Goal: Information Seeking & Learning: Get advice/opinions

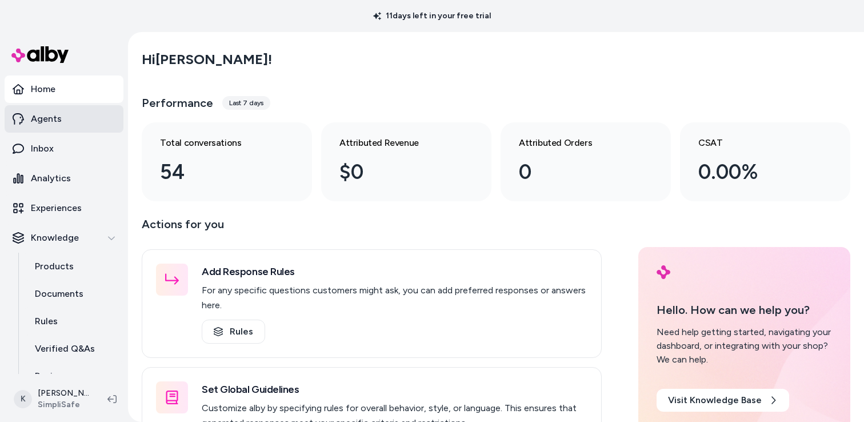
click at [39, 123] on p "Agents" at bounding box center [46, 119] width 31 height 14
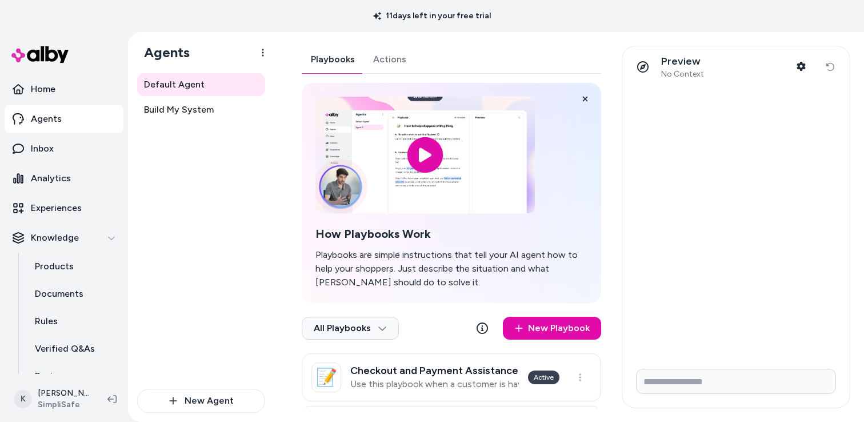
click at [694, 86] on div "Preview No Context Shopper Context Reset conversation" at bounding box center [735, 66] width 227 height 41
click at [696, 381] on input "Write your prompt here" at bounding box center [736, 381] width 200 height 25
type input "**********"
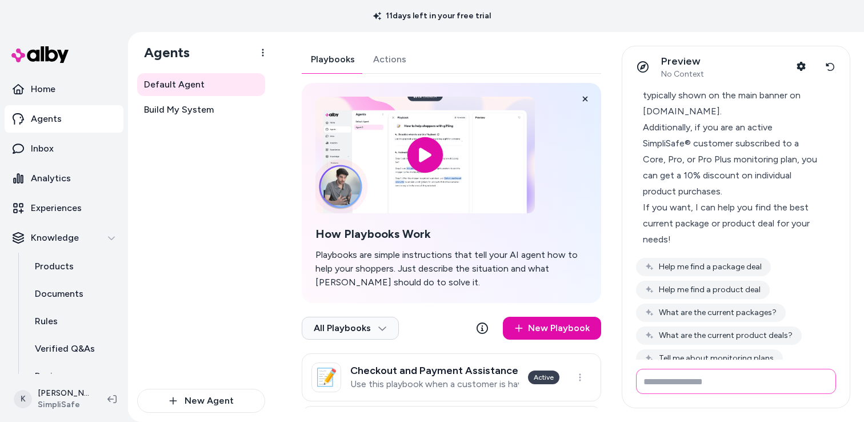
scroll to position [109, 0]
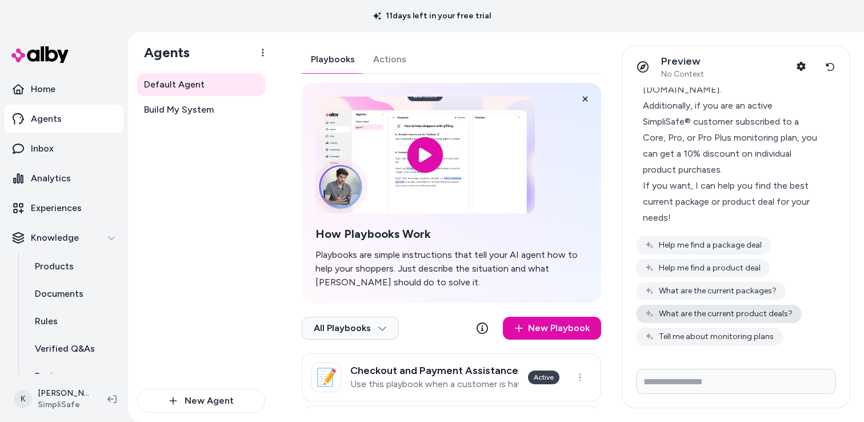
click at [726, 314] on button "What are the current product deals?" at bounding box center [719, 314] width 166 height 18
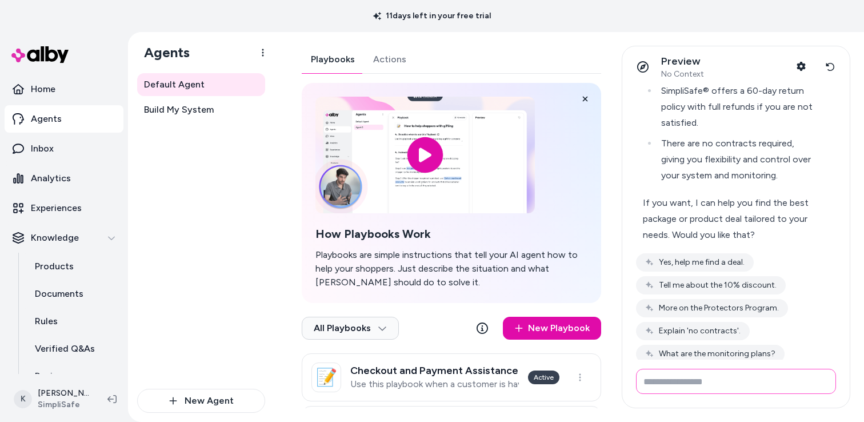
scroll to position [536, 0]
click at [706, 252] on button "Yes, help me find a deal." at bounding box center [695, 261] width 118 height 18
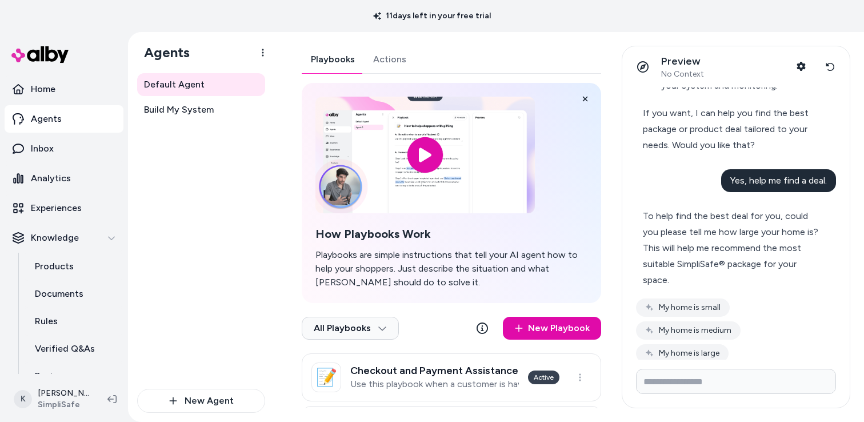
scroll to position [625, 0]
click at [675, 321] on button "My home is medium" at bounding box center [688, 330] width 105 height 18
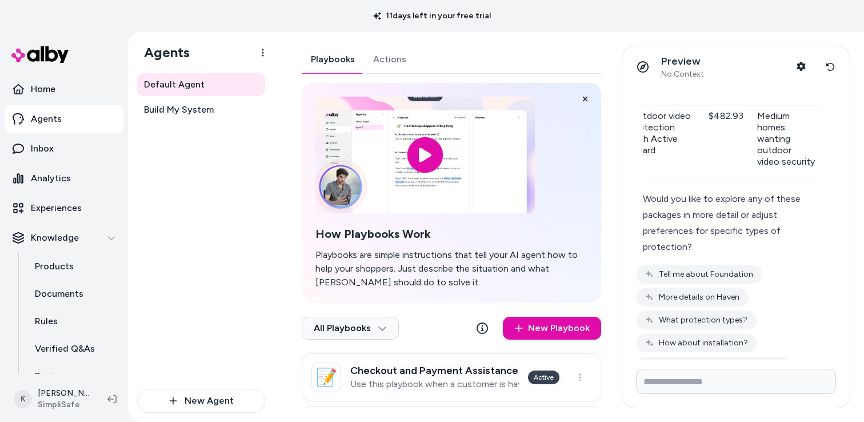
scroll to position [1298, 0]
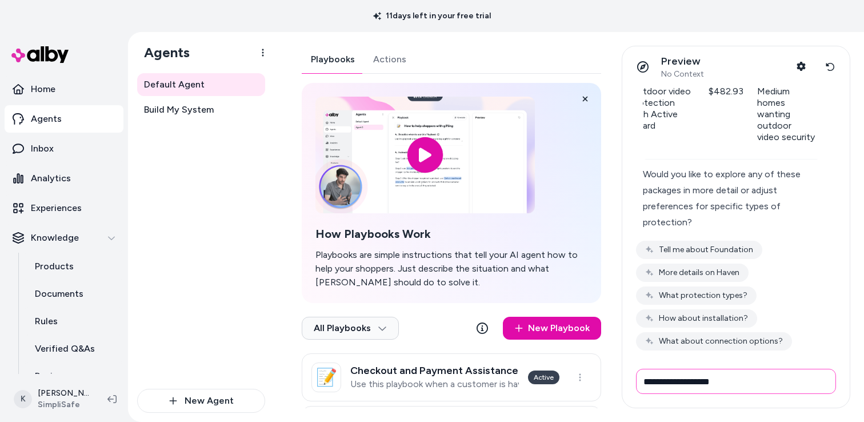
type input "**********"
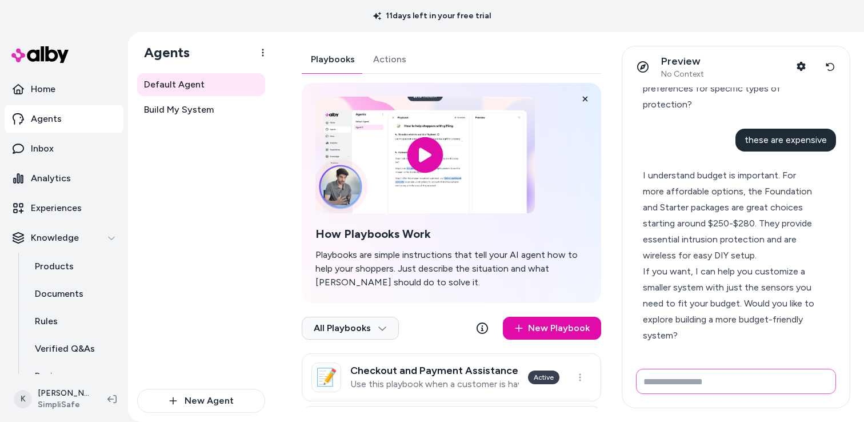
scroll to position [1450, 0]
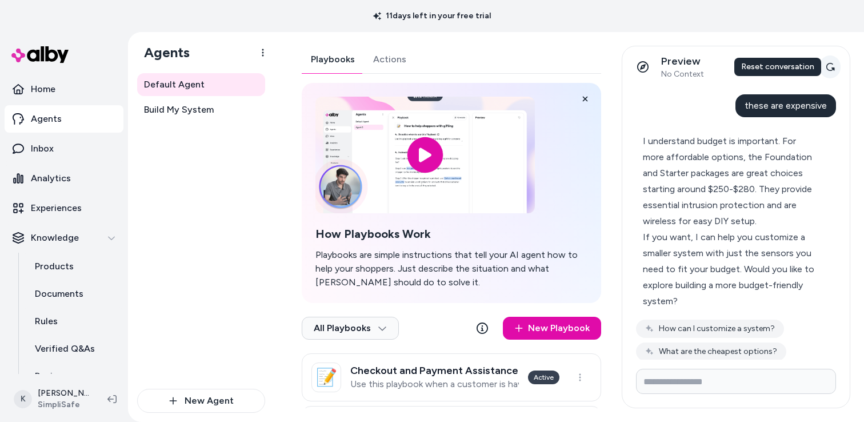
click at [827, 68] on icon at bounding box center [830, 66] width 9 height 9
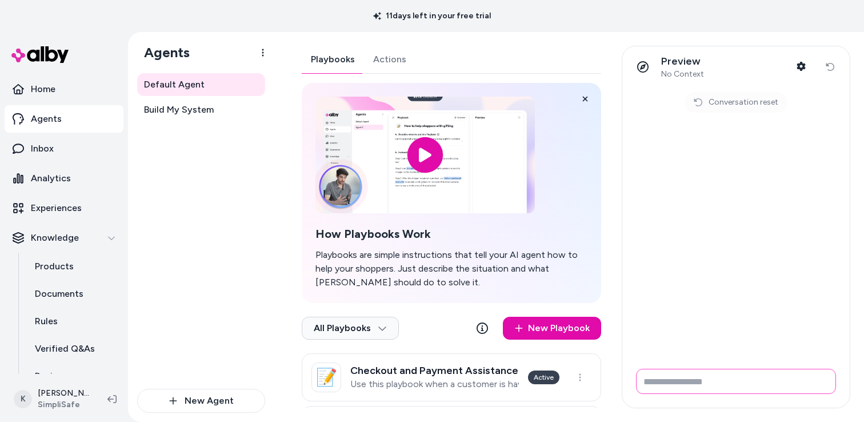
click at [691, 373] on input "Write your prompt here" at bounding box center [736, 381] width 200 height 25
type input "**********"
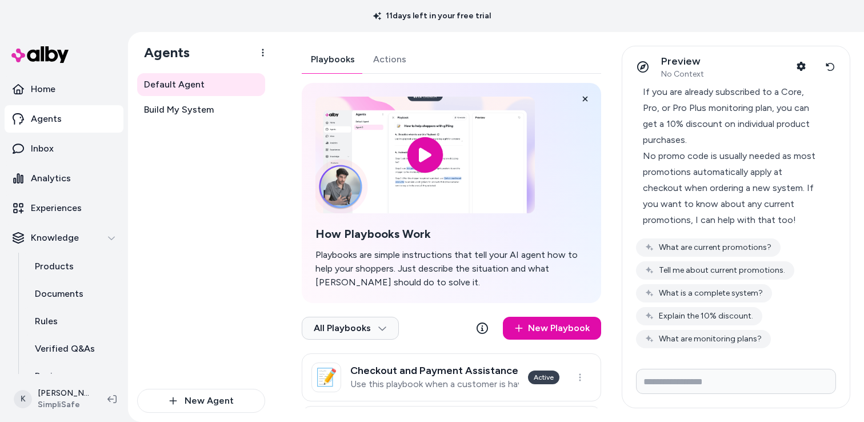
scroll to position [125, 0]
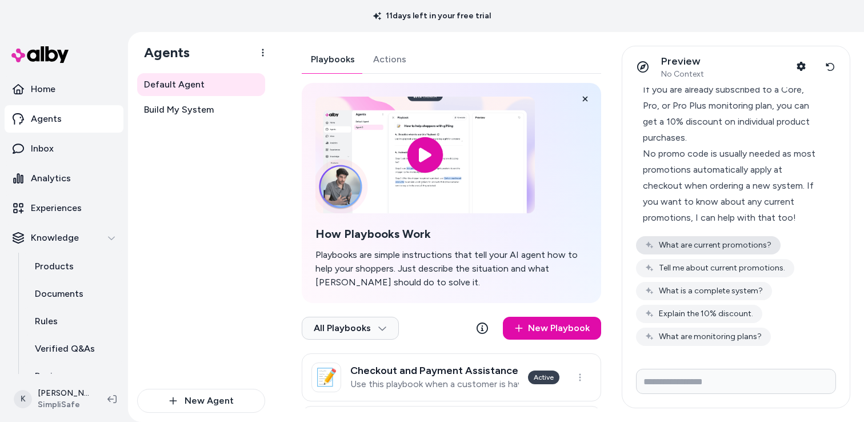
click at [690, 246] on button "What are current promotions?" at bounding box center [708, 245] width 145 height 18
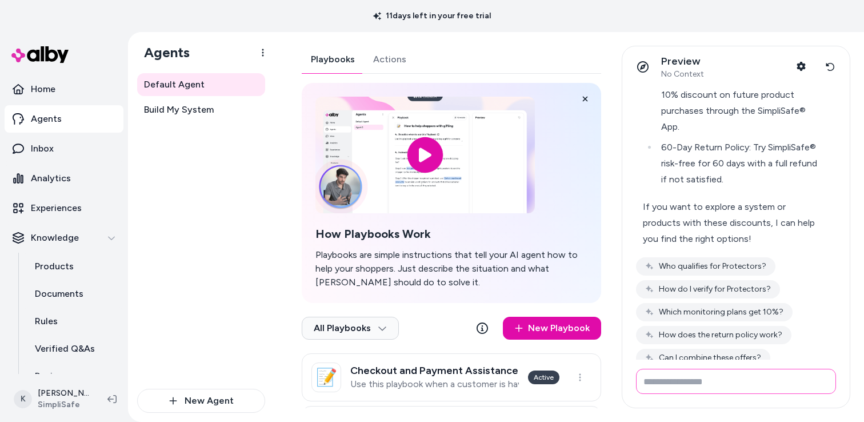
scroll to position [579, 0]
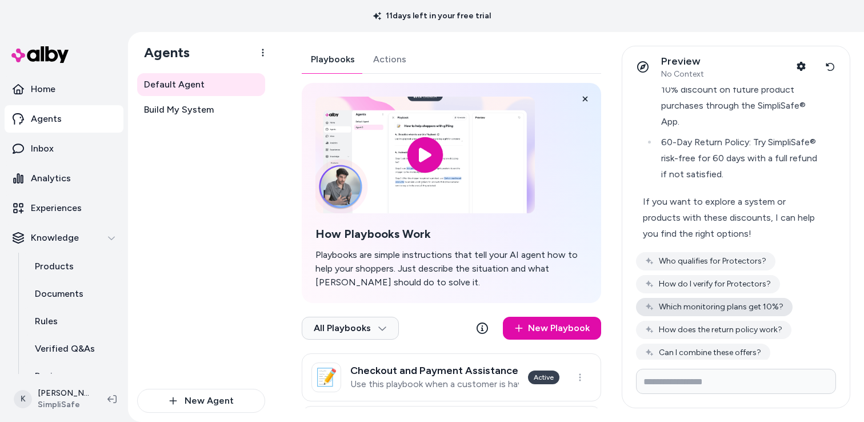
click at [727, 298] on button "Which monitoring plans get 10%?" at bounding box center [714, 307] width 157 height 18
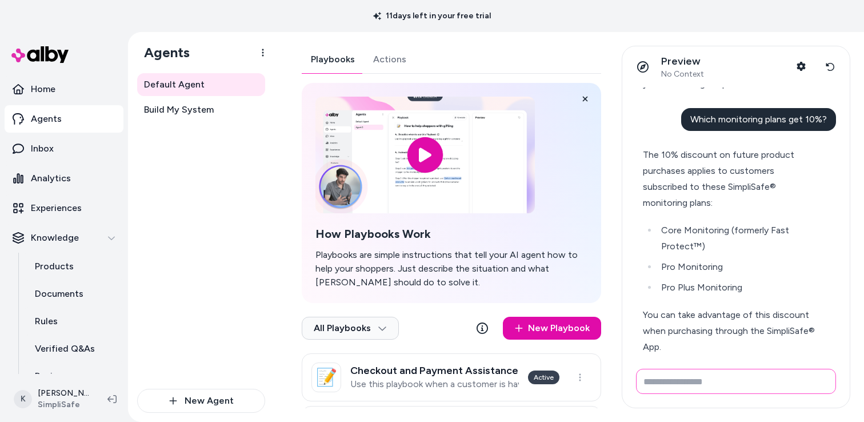
scroll to position [763, 0]
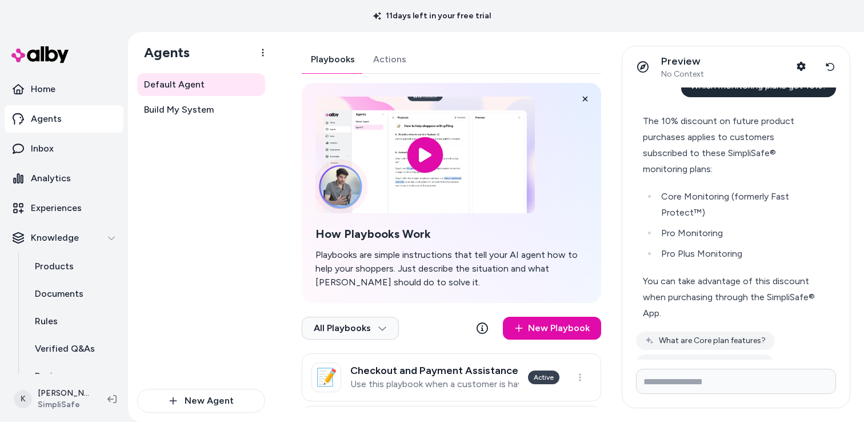
click at [777, 293] on div "You can take advantage of this discount when purchasing through the SimpliSafe®…" at bounding box center [731, 297] width 177 height 48
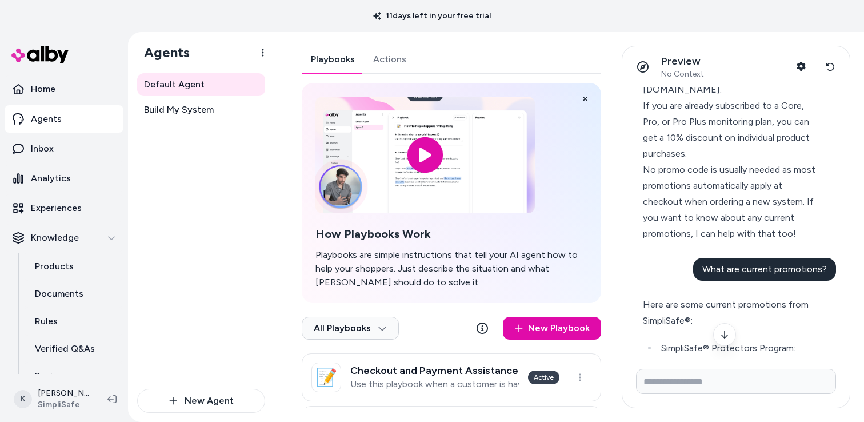
scroll to position [0, 0]
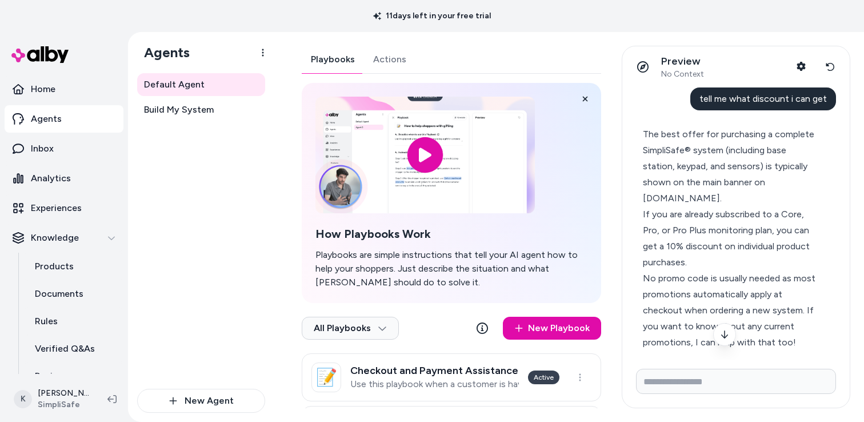
click at [510, 51] on div "Playbooks Actions" at bounding box center [451, 60] width 299 height 28
click at [585, 103] on button at bounding box center [585, 98] width 23 height 23
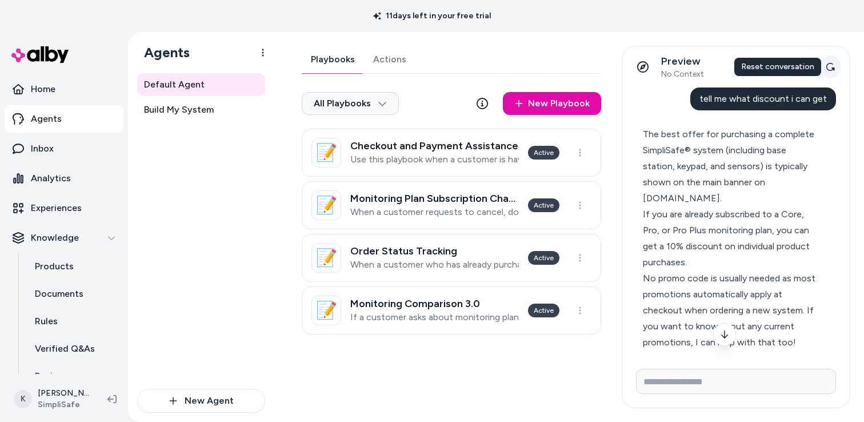
click at [829, 66] on icon at bounding box center [830, 66] width 9 height 9
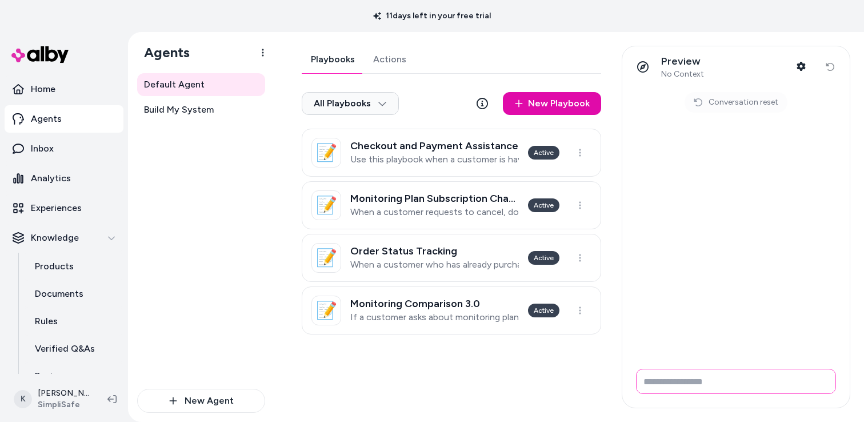
click at [680, 382] on input "Write your prompt here" at bounding box center [736, 381] width 200 height 25
type input "**********"
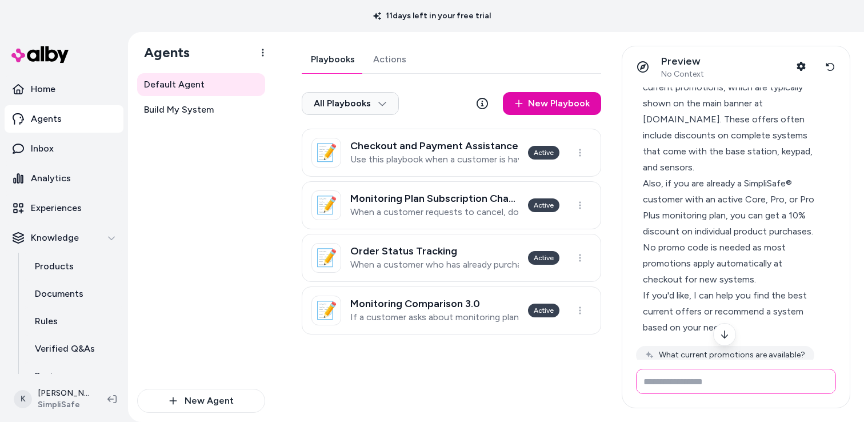
scroll to position [78, 0]
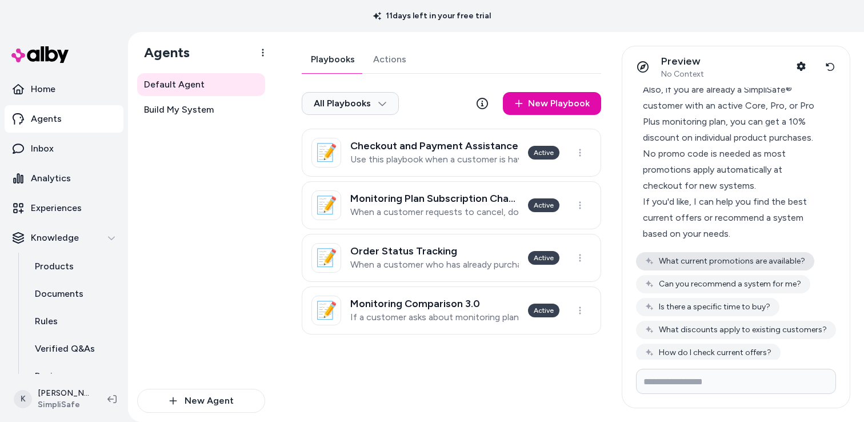
click at [751, 252] on button "What current promotions are available?" at bounding box center [725, 261] width 178 height 18
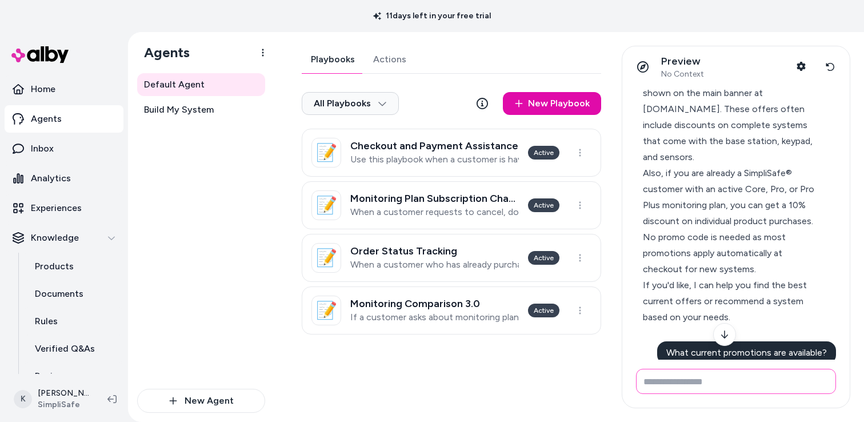
scroll to position [90, 0]
click at [459, 37] on div "Default Agent Playbooks Actions All Playbooks New Playbook 📝 Checkout and Payme…" at bounding box center [569, 227] width 590 height 390
click at [833, 65] on icon at bounding box center [830, 66] width 9 height 9
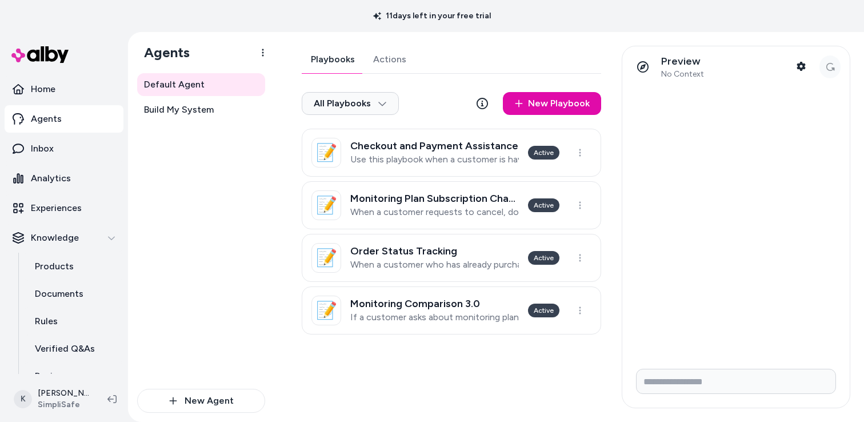
scroll to position [0, 0]
click at [698, 375] on input "Write your prompt here" at bounding box center [736, 381] width 200 height 25
type input "**********"
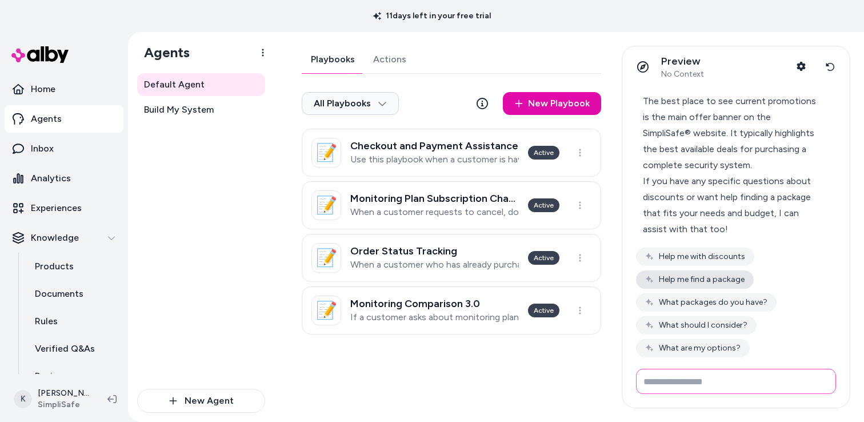
scroll to position [45, 0]
